Goal: Information Seeking & Learning: Learn about a topic

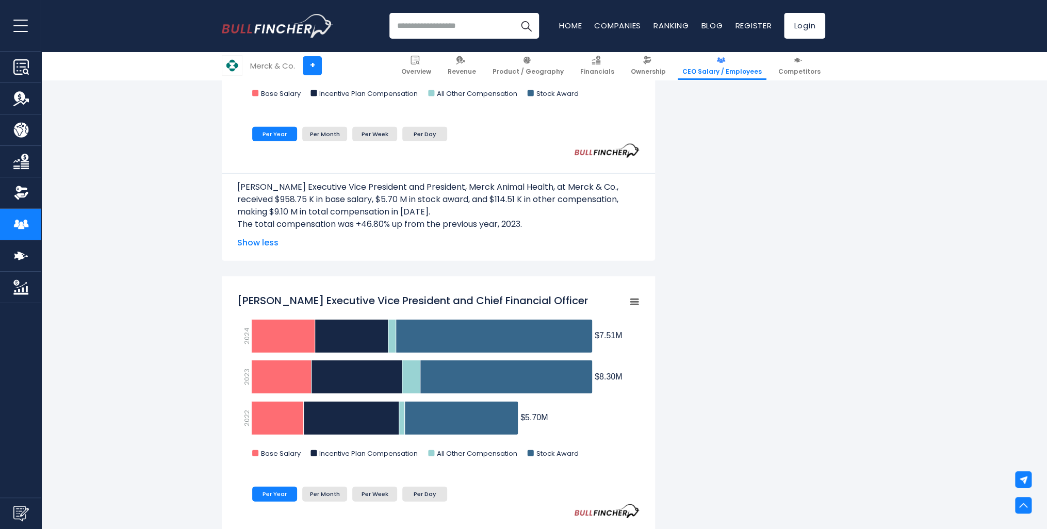
scroll to position [1547, 0]
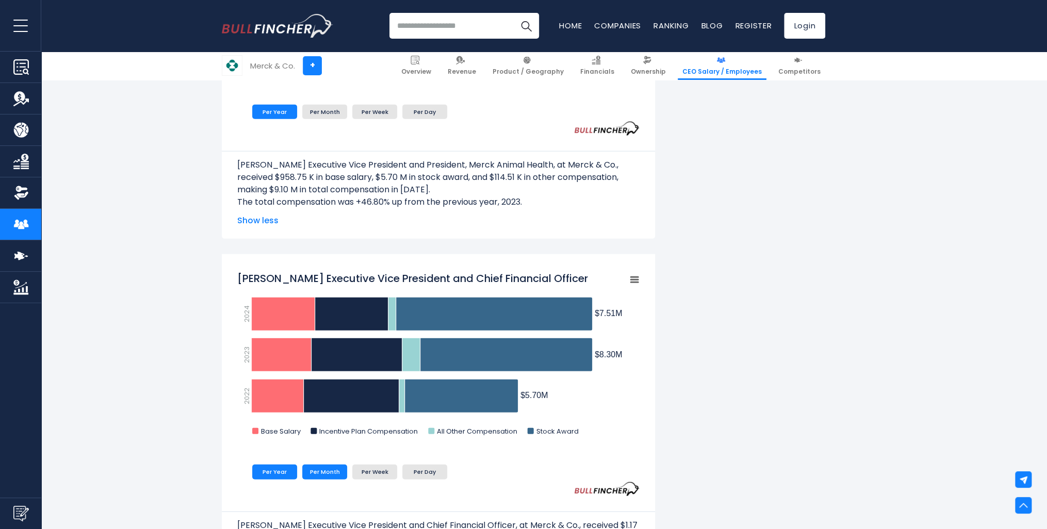
click at [329, 476] on li "Per Month" at bounding box center [324, 472] width 45 height 14
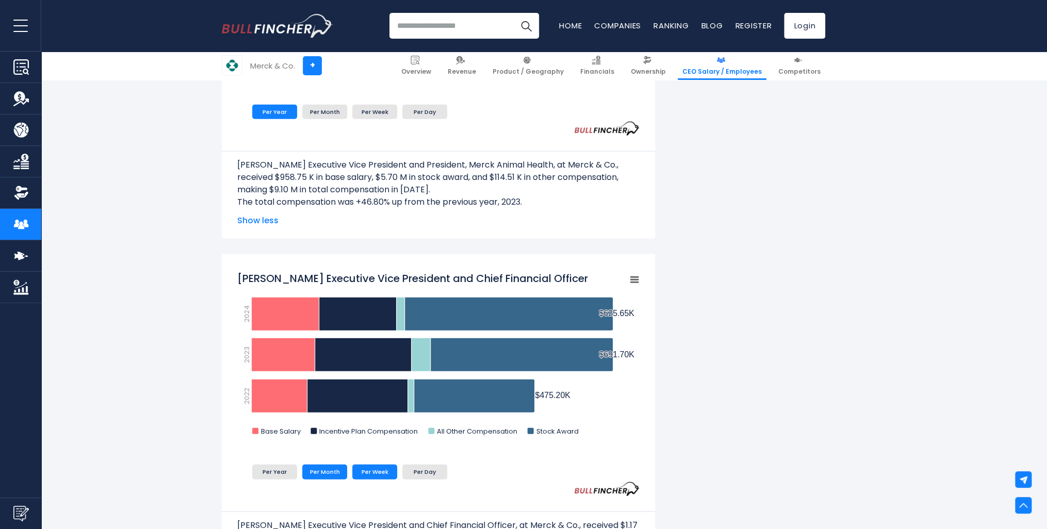
click at [382, 469] on li "Per Week" at bounding box center [374, 472] width 45 height 14
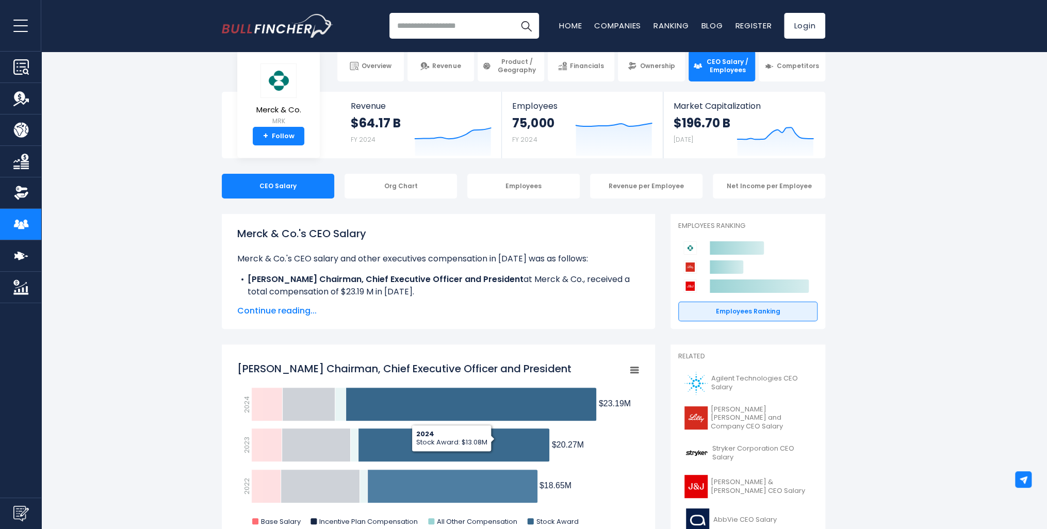
scroll to position [0, 0]
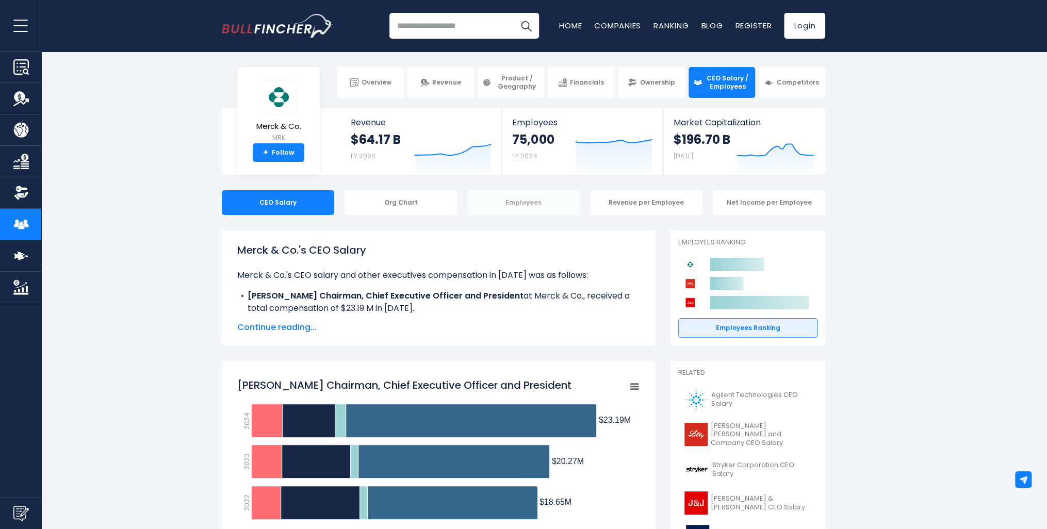
click at [505, 205] on div "Employees" at bounding box center [523, 202] width 112 height 25
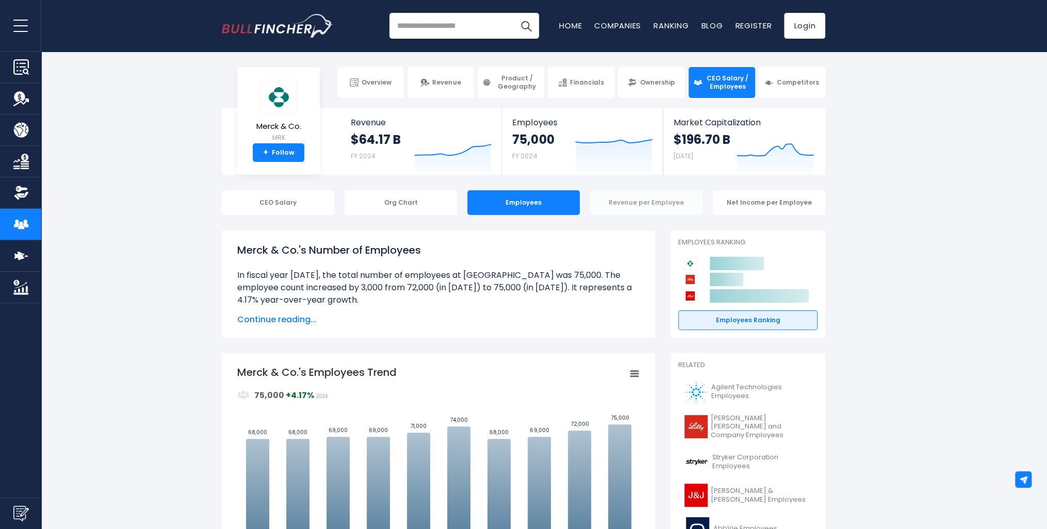
click at [615, 206] on div "Revenue per Employee" at bounding box center [646, 202] width 112 height 25
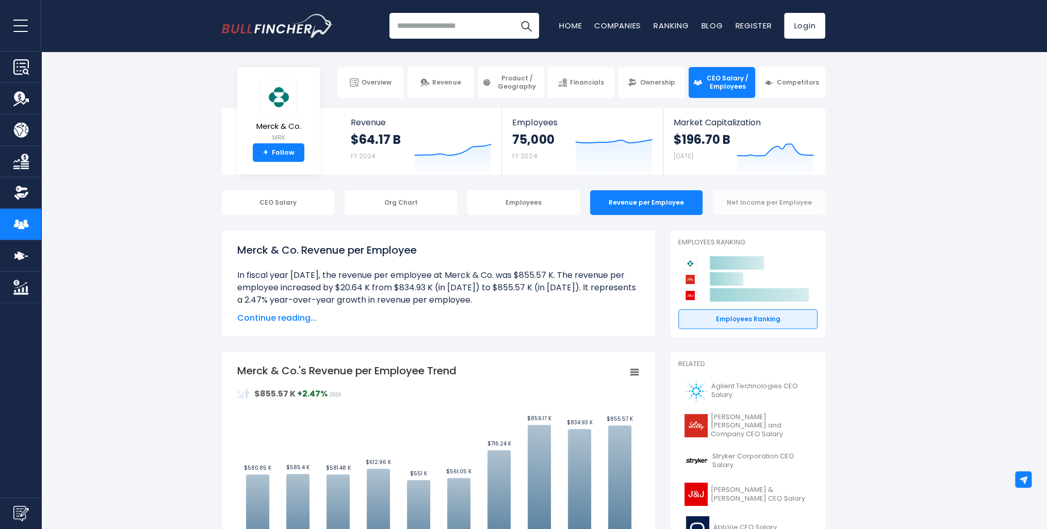
click at [744, 207] on div "Net Income per Employee" at bounding box center [769, 202] width 112 height 25
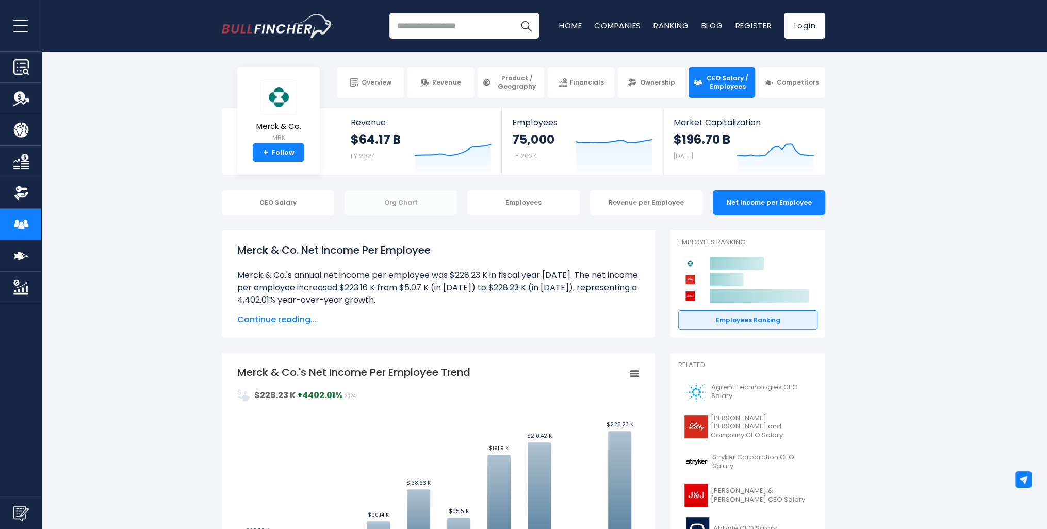
click at [400, 198] on div "Org Chart" at bounding box center [400, 202] width 112 height 25
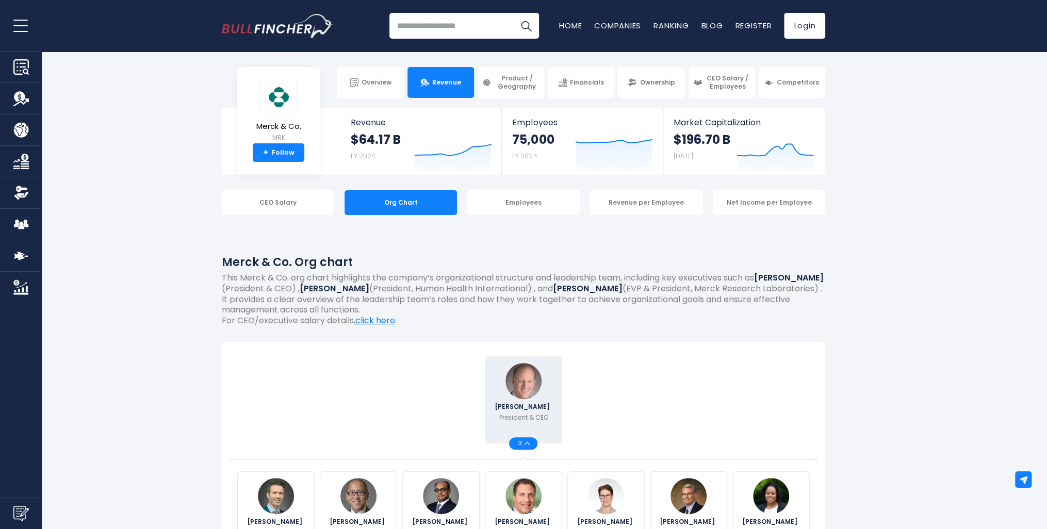
click at [440, 79] on span "Revenue" at bounding box center [446, 82] width 28 height 8
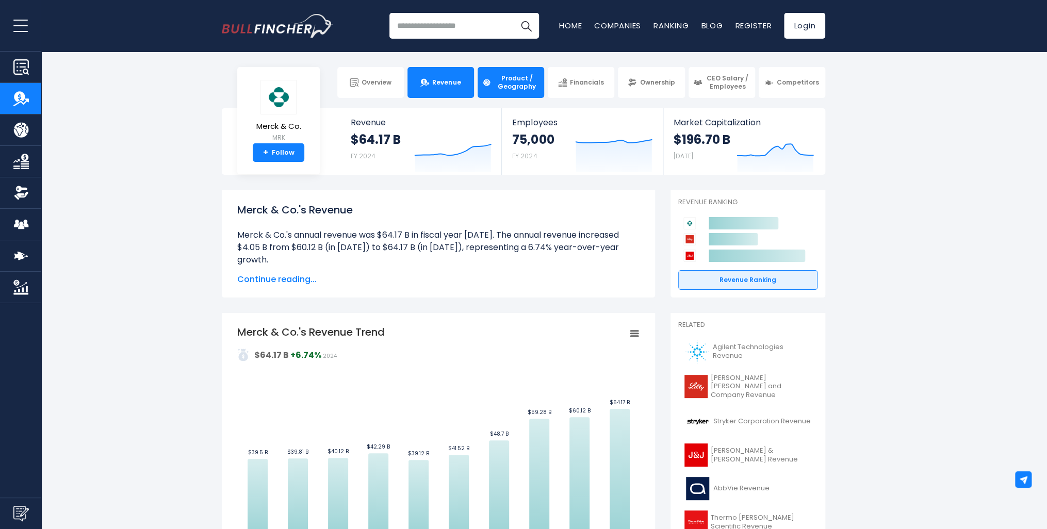
click at [511, 83] on span "Product / Geography" at bounding box center [516, 82] width 45 height 16
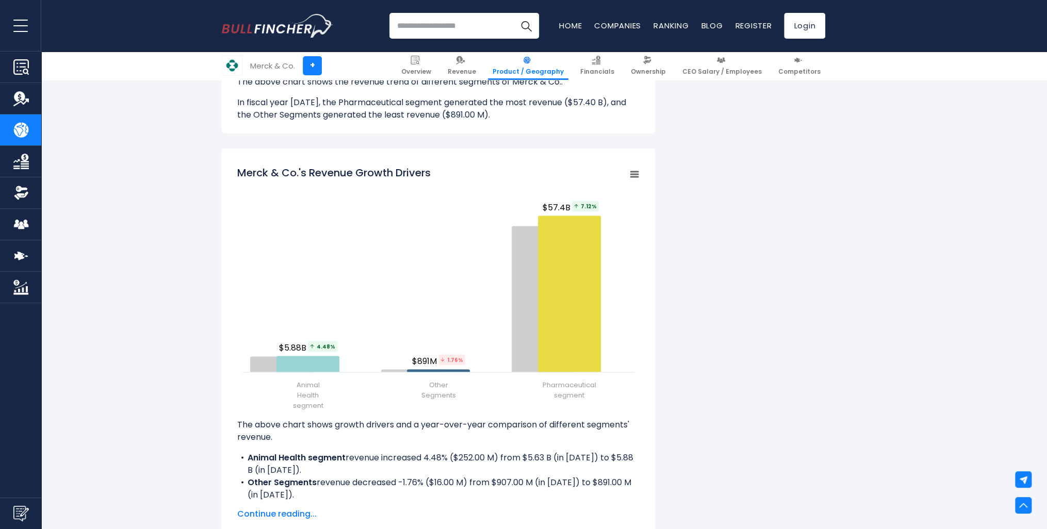
scroll to position [980, 0]
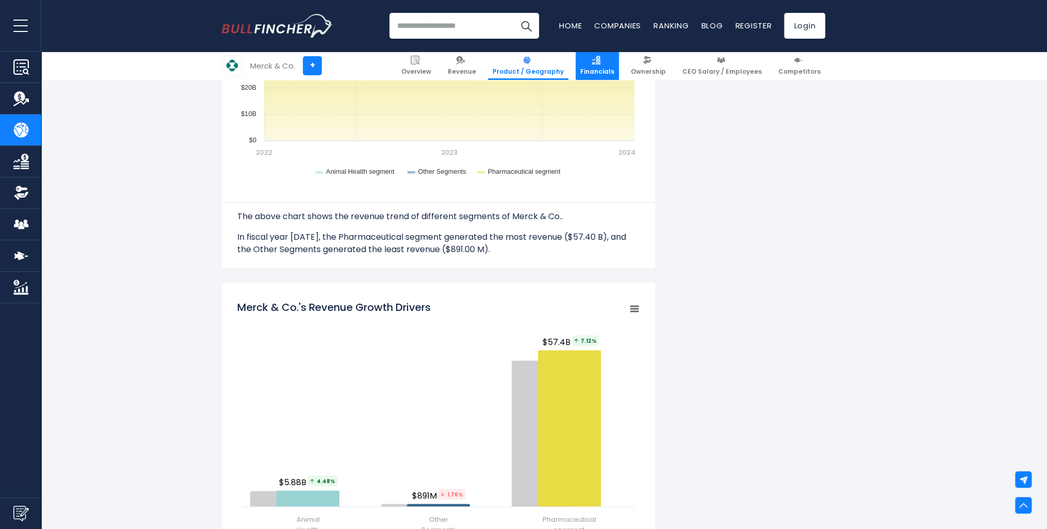
click at [600, 59] on img at bounding box center [595, 60] width 9 height 9
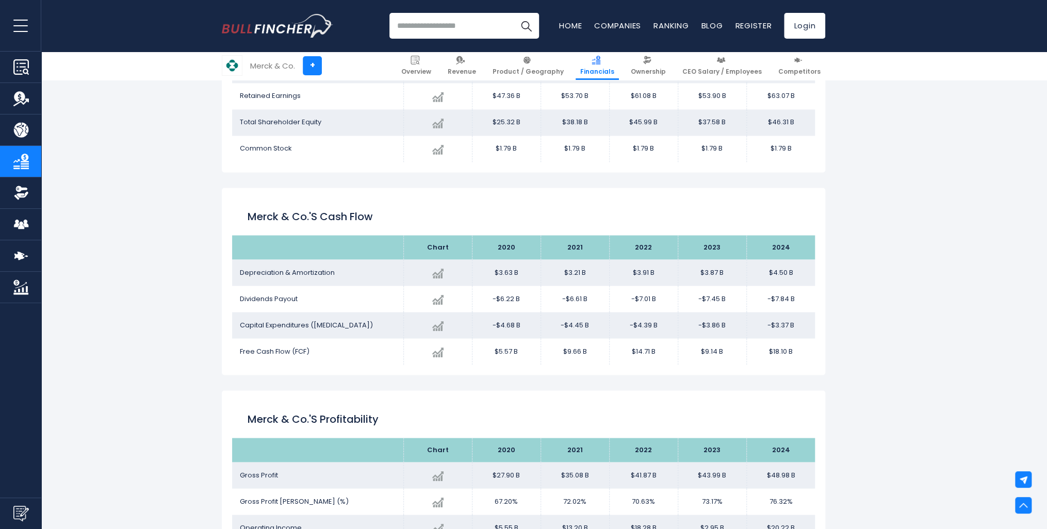
scroll to position [1125, 0]
click at [662, 72] on span "Ownership" at bounding box center [648, 72] width 35 height 8
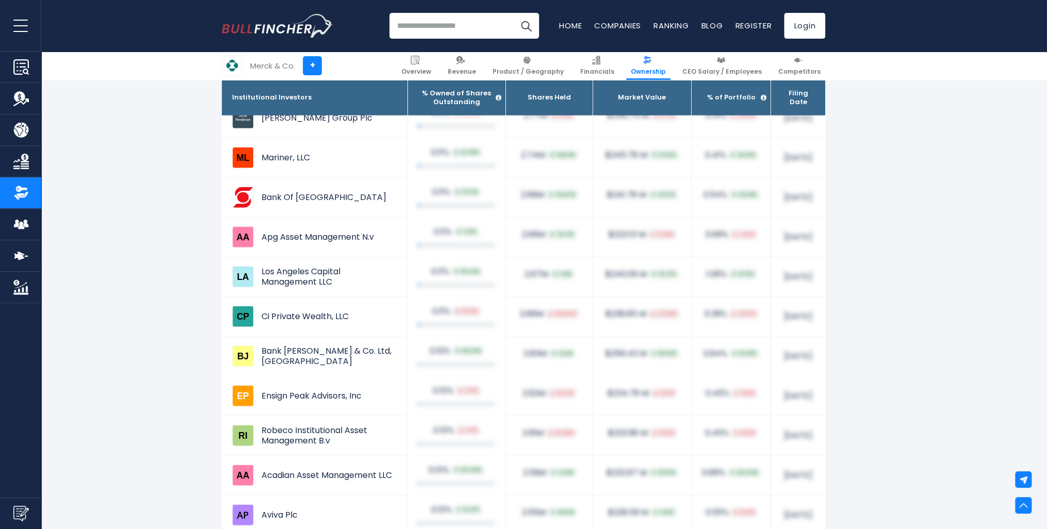
scroll to position [3867, 0]
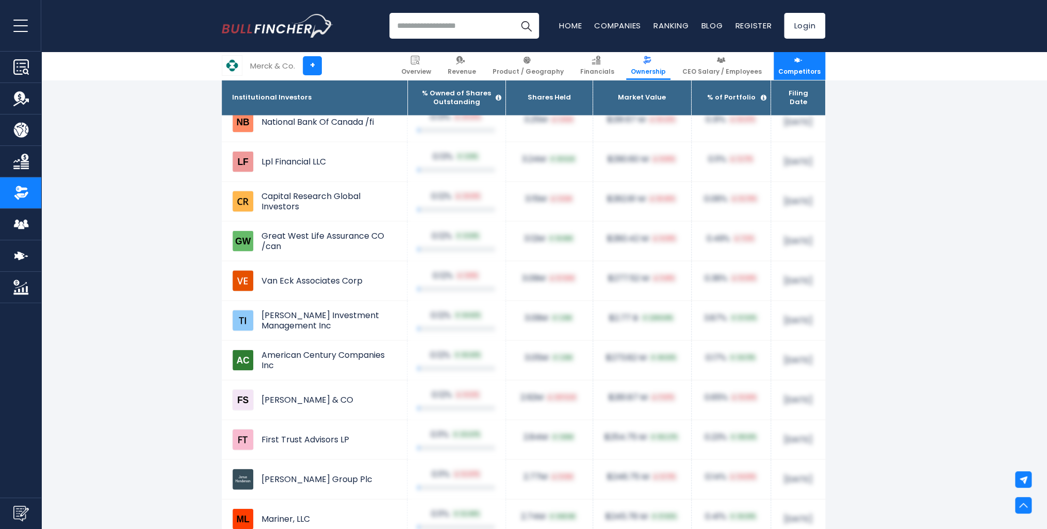
click at [794, 60] on link "Competitors" at bounding box center [799, 66] width 52 height 28
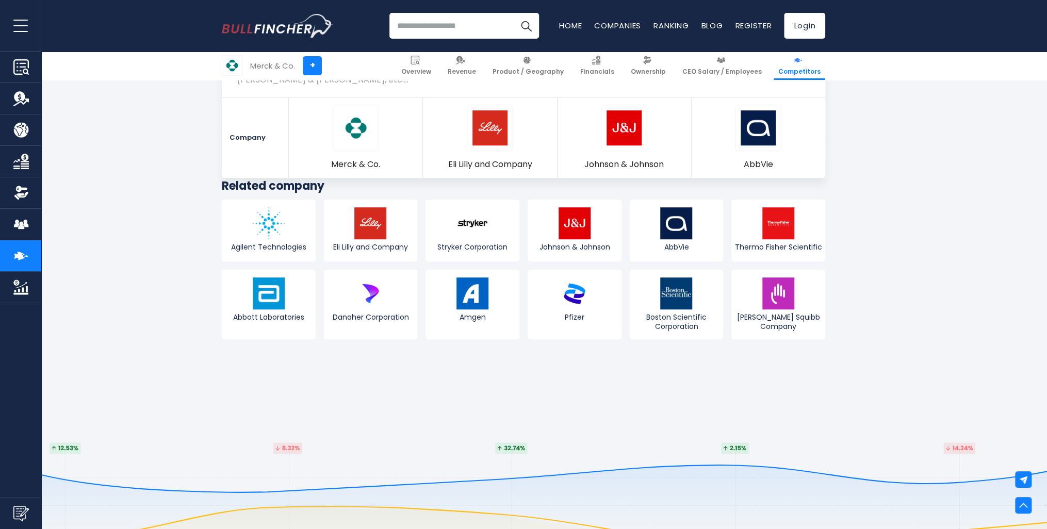
scroll to position [5723, 0]
